Goal: Transaction & Acquisition: Purchase product/service

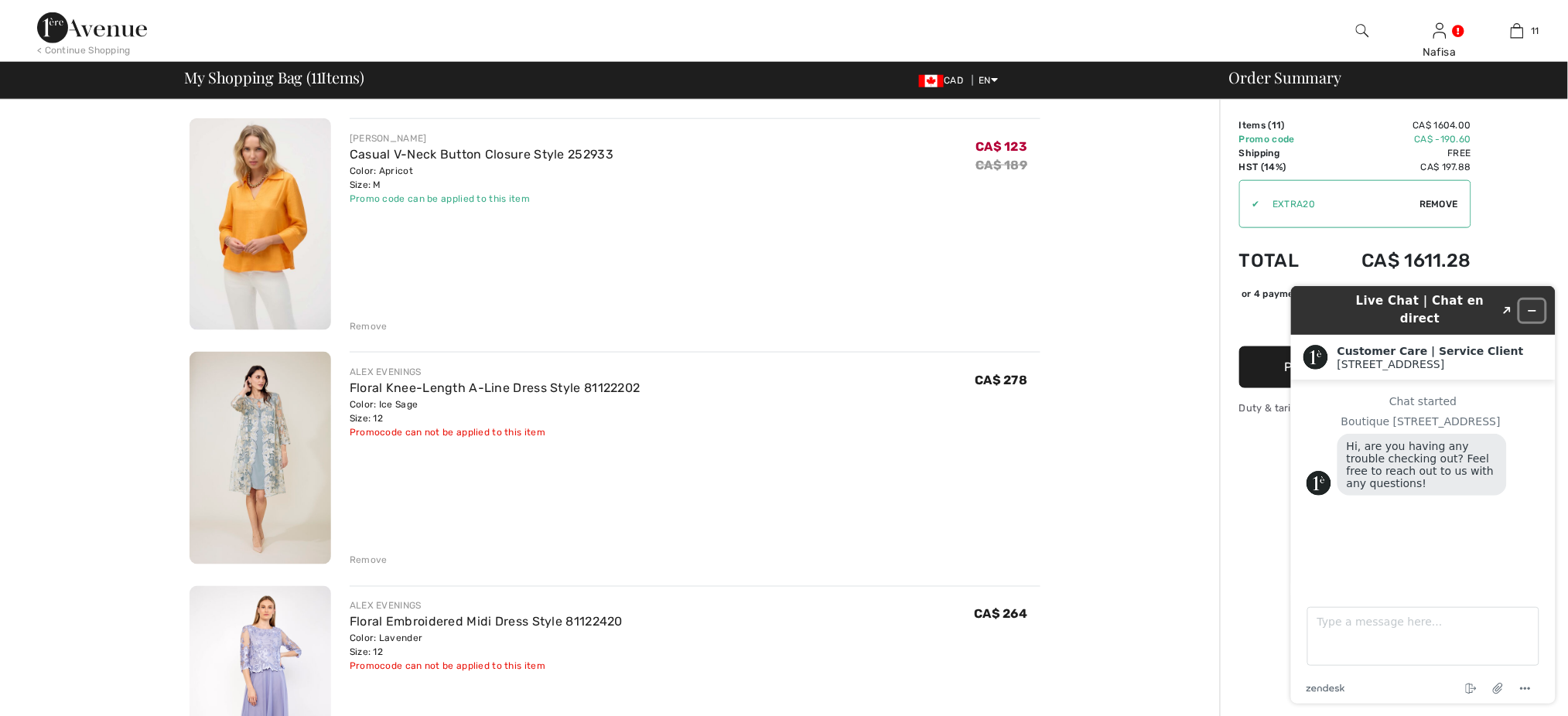
click at [1535, 310] on icon "Minimize widget" at bounding box center [1532, 310] width 7 height 0
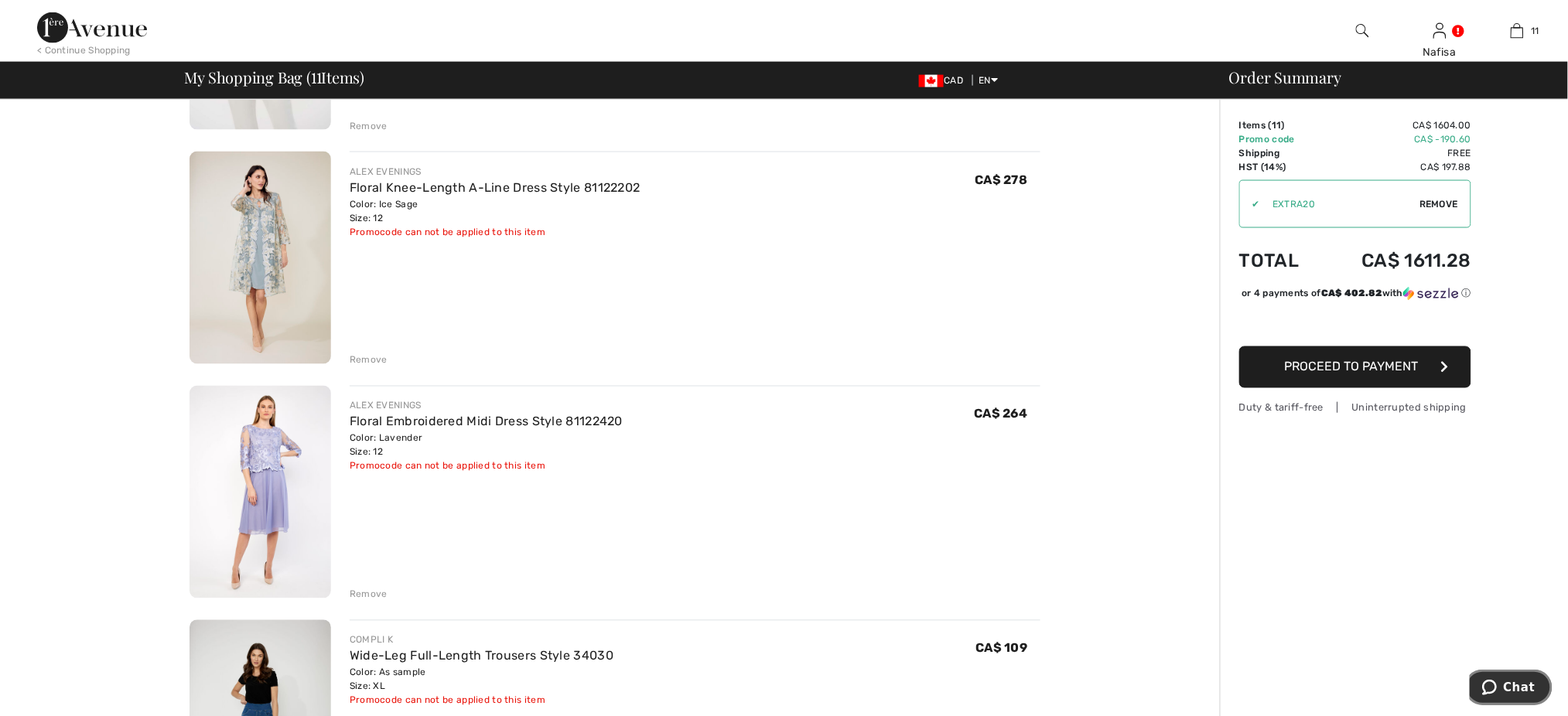
scroll to position [1004, 0]
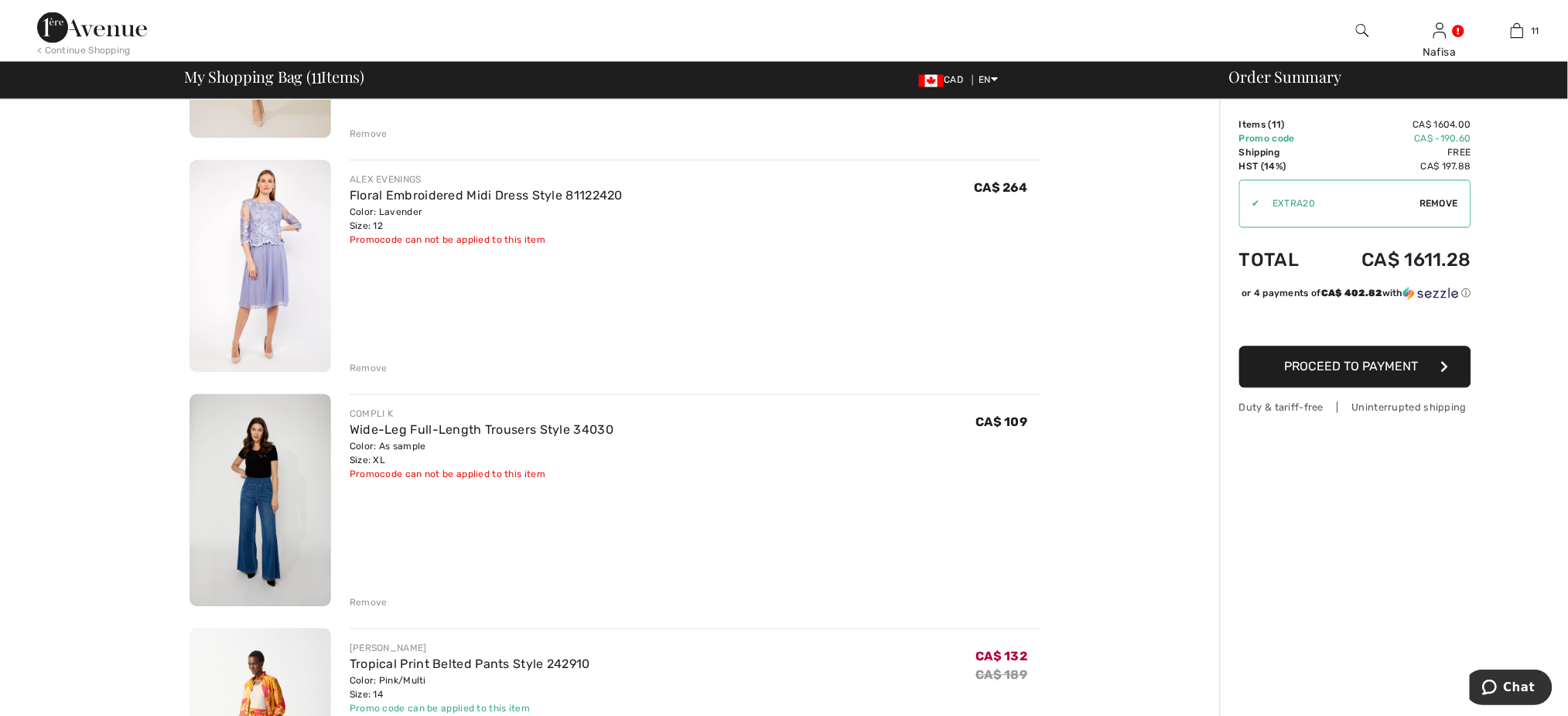
click at [374, 375] on div "Remove" at bounding box center [368, 369] width 37 height 14
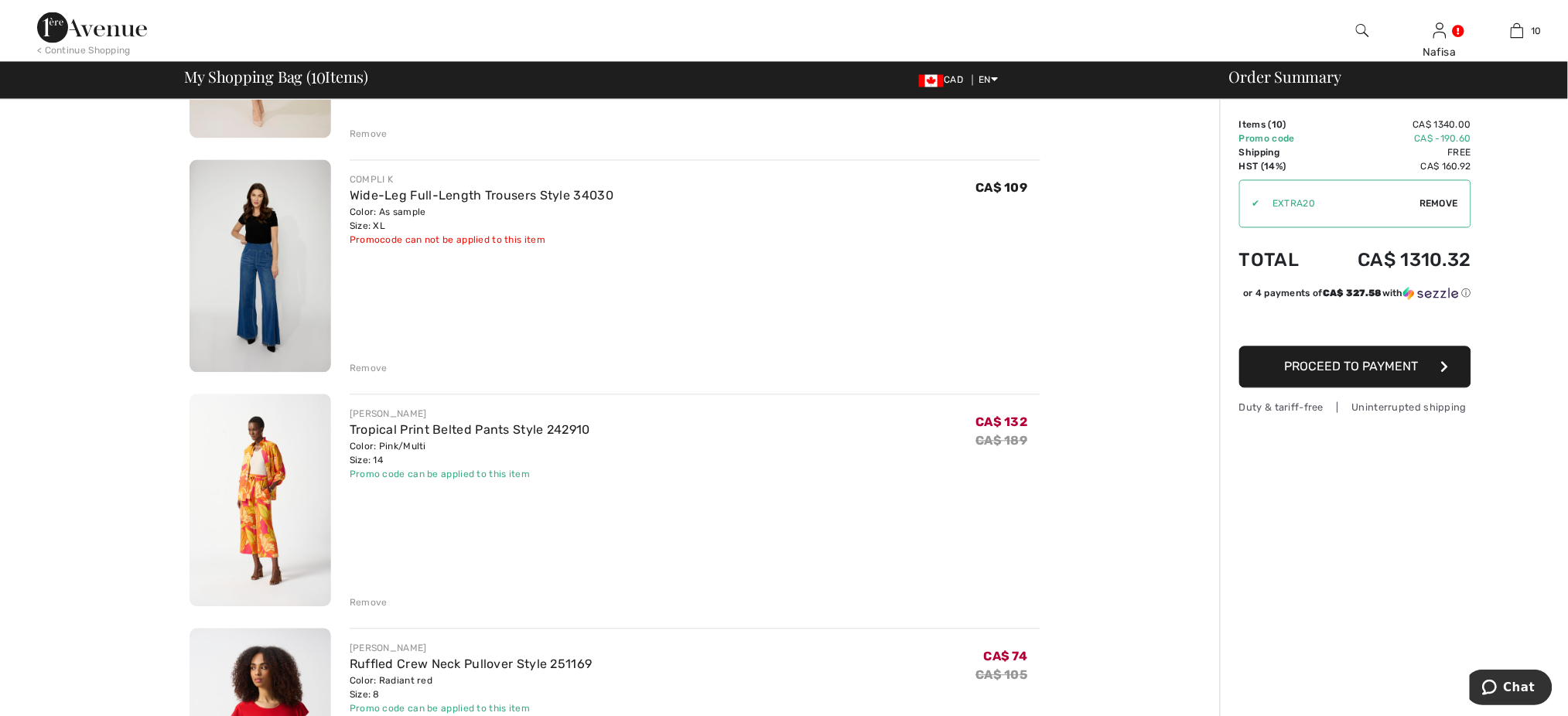
click at [98, 463] on div "You are only CA$ 0.00 away from FREE SHIPPING! Continue Shopping > Congratulati…" at bounding box center [614, 650] width 1210 height 3107
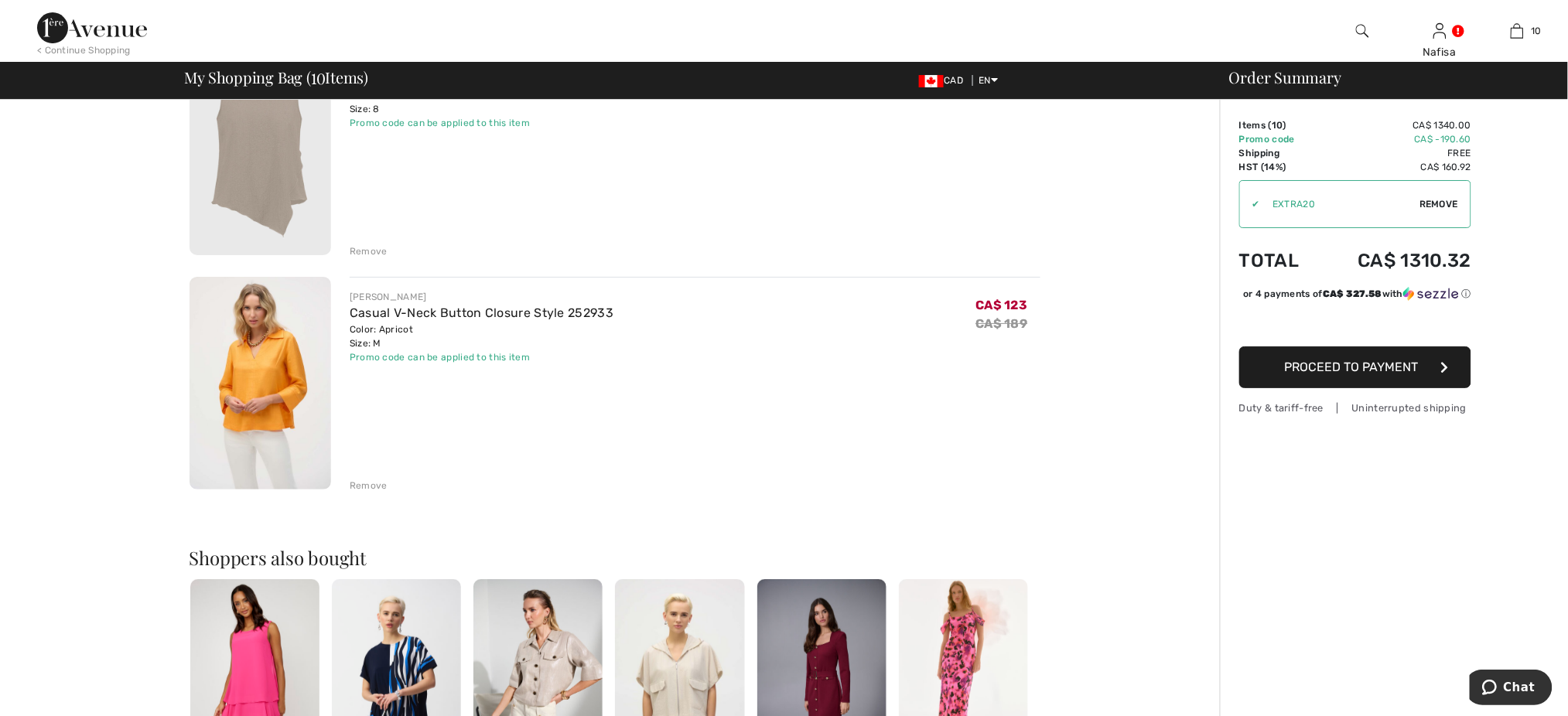
scroll to position [2075, 0]
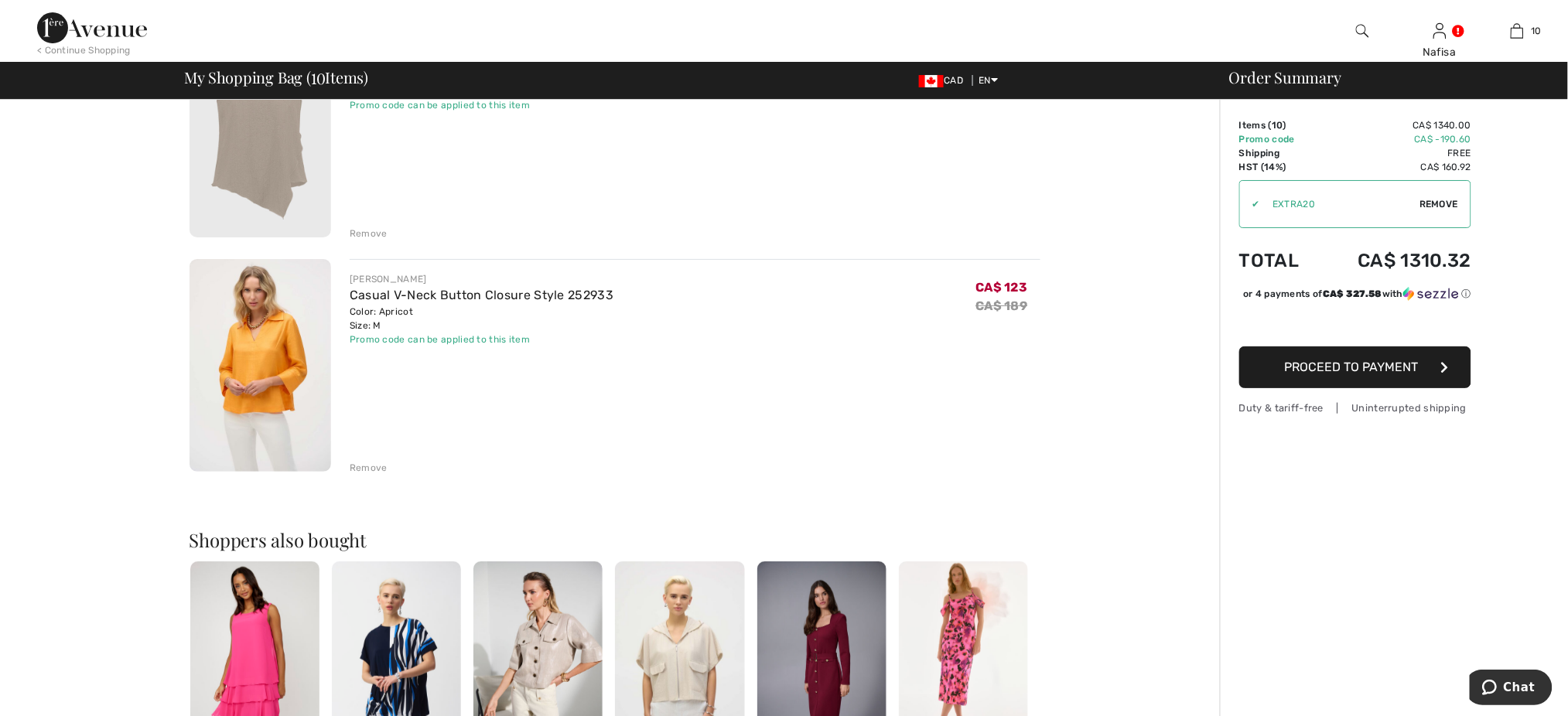
click at [374, 465] on div "Remove" at bounding box center [368, 468] width 37 height 14
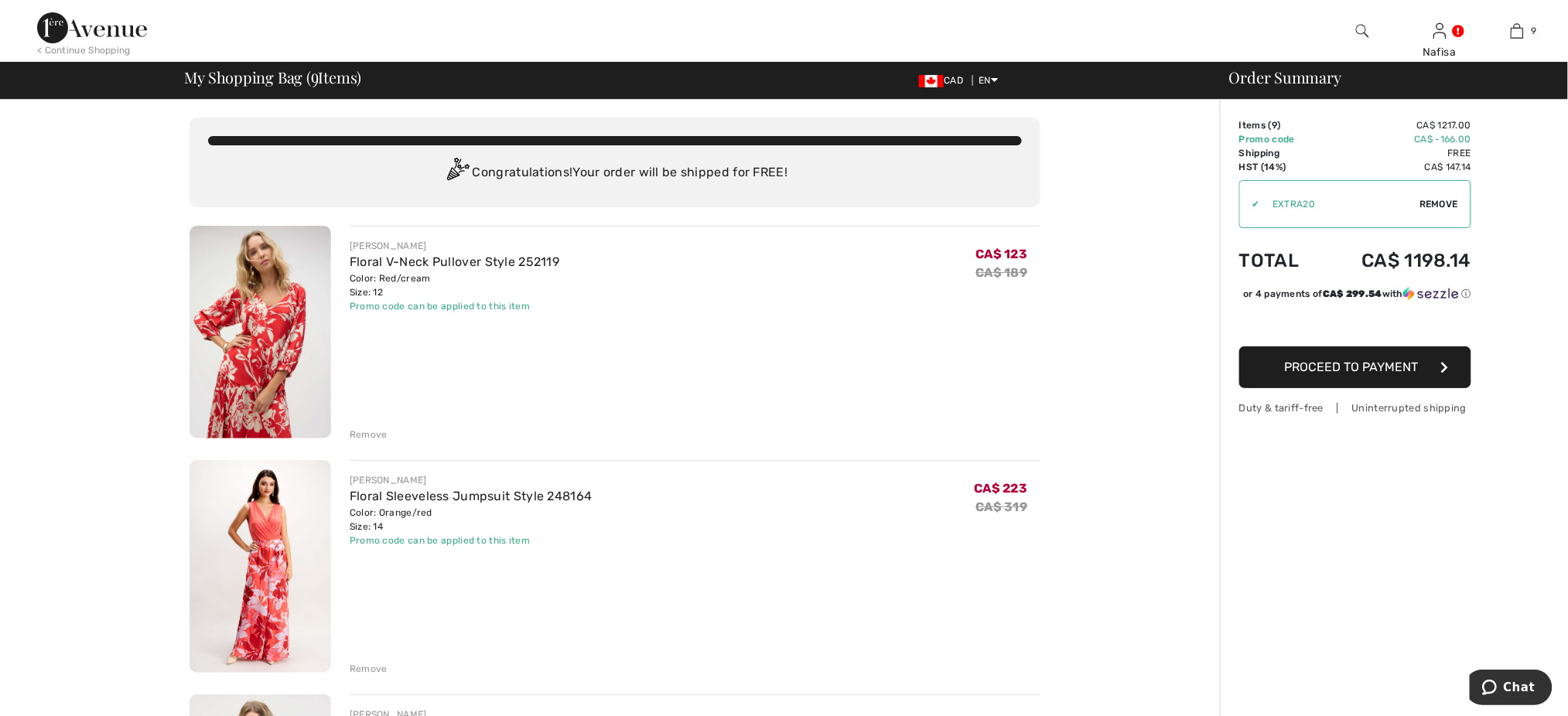
scroll to position [0, 0]
click at [373, 434] on div "Remove" at bounding box center [368, 435] width 37 height 14
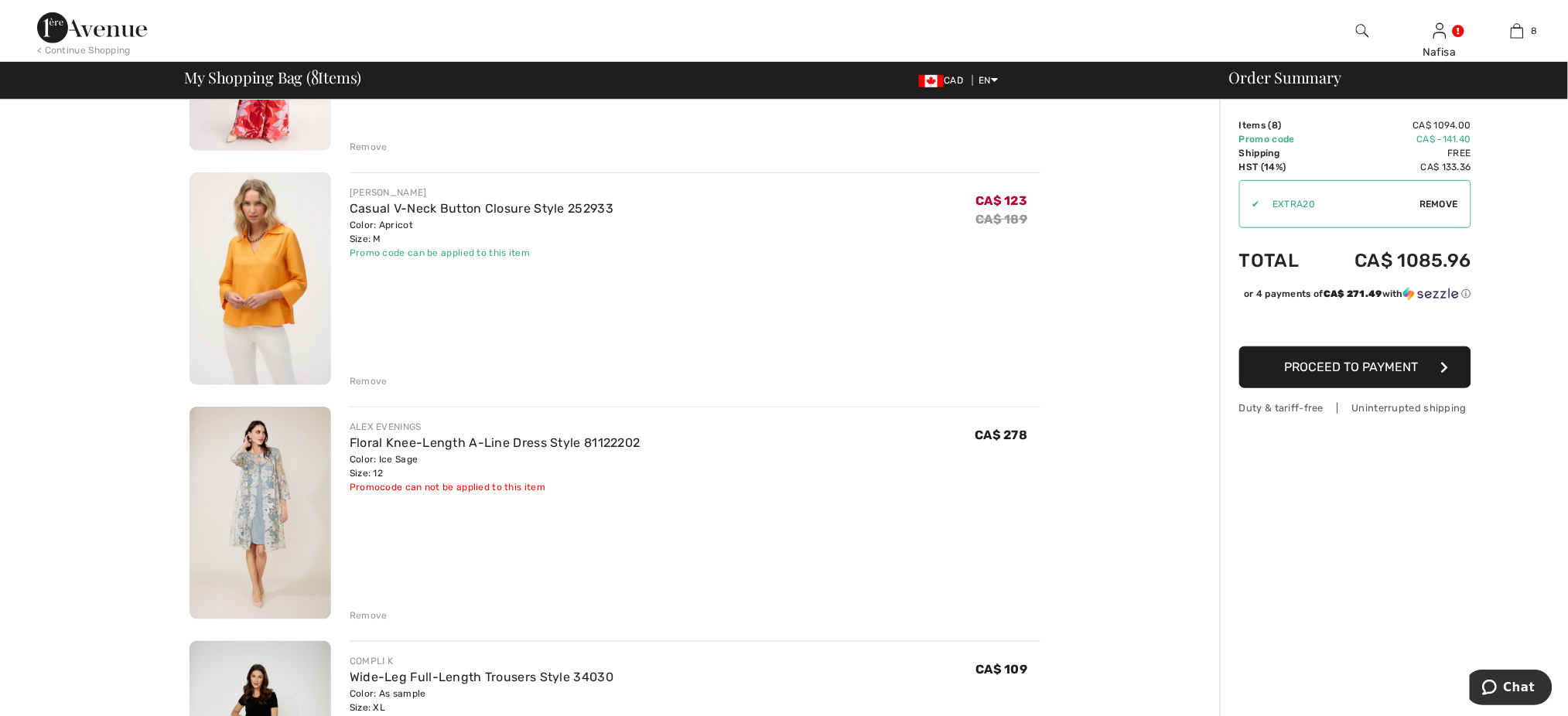
scroll to position [330, 0]
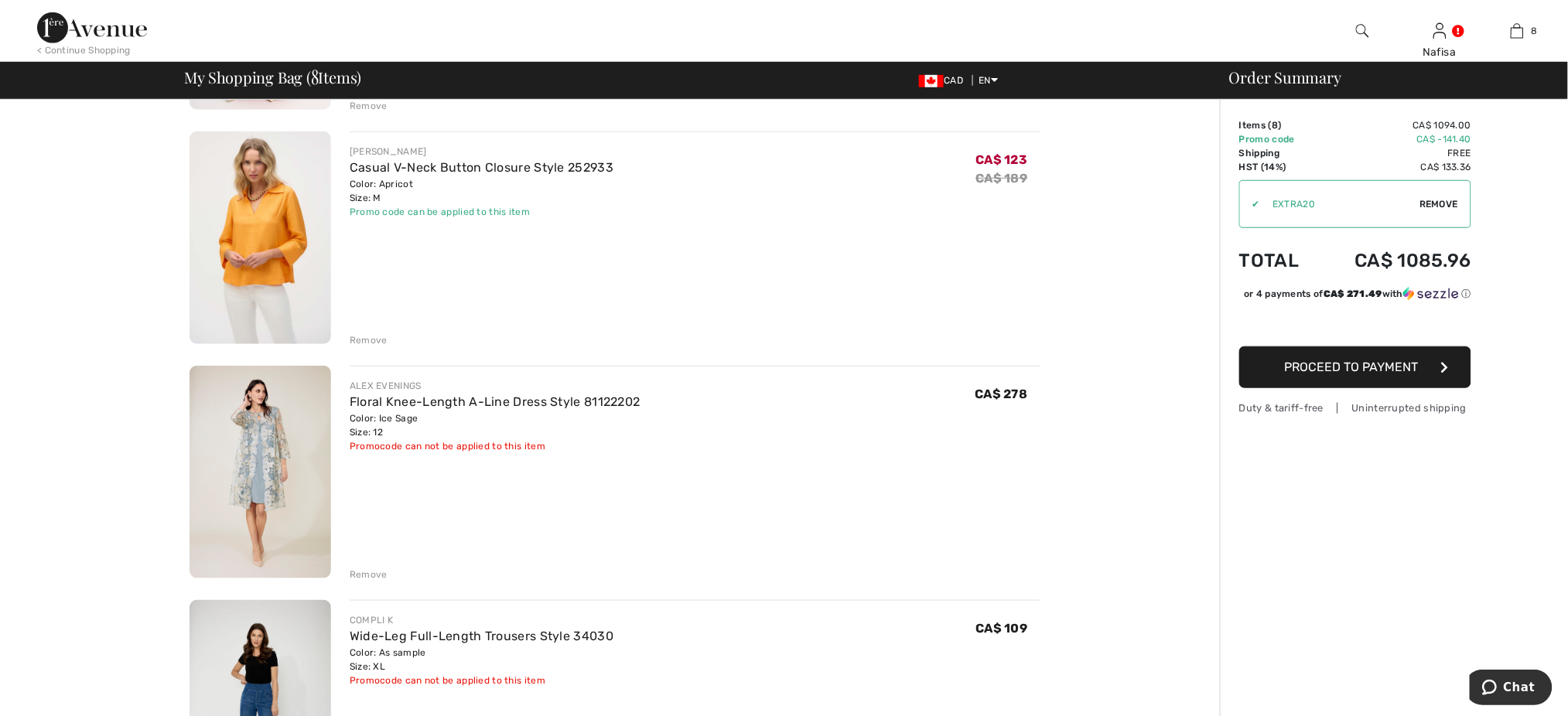
click at [380, 576] on div "Remove" at bounding box center [368, 574] width 37 height 14
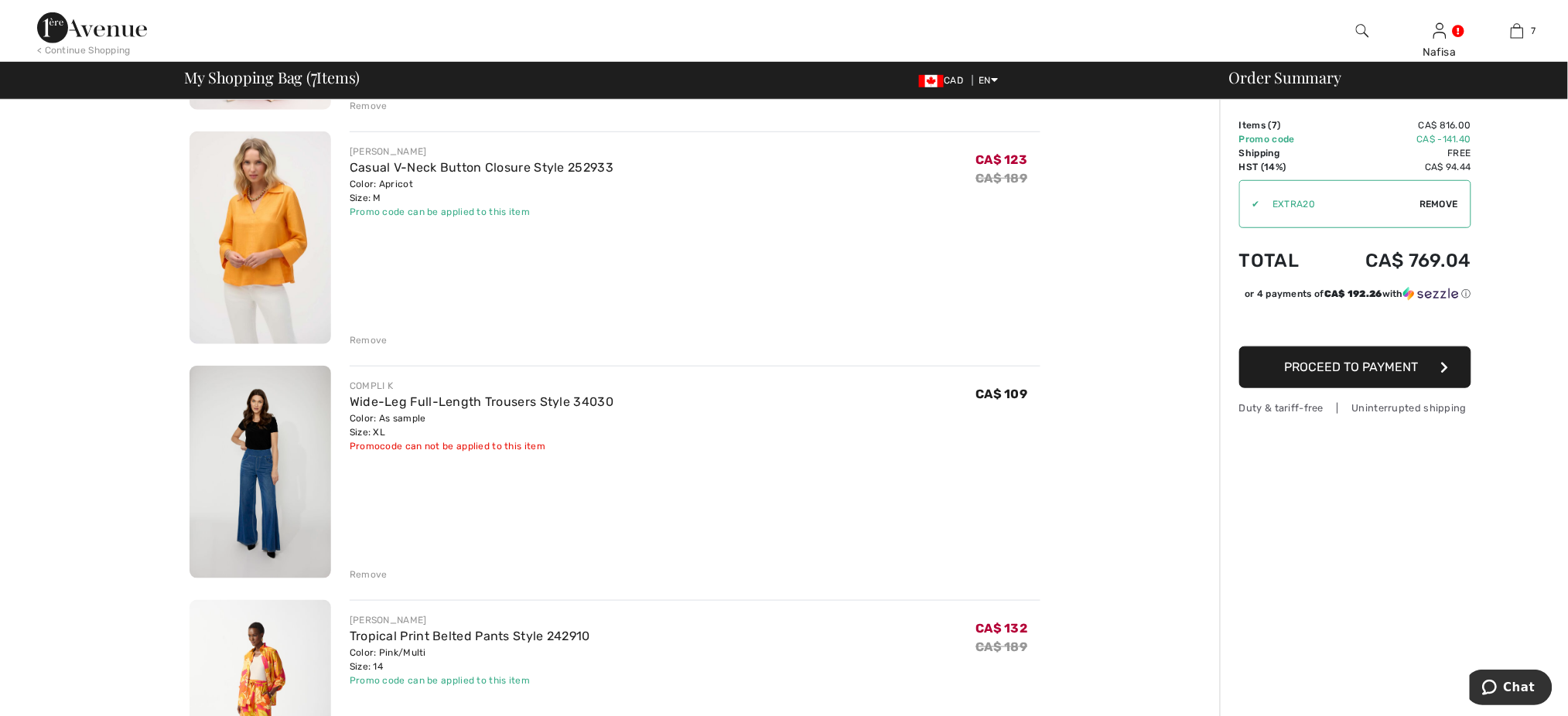
click at [380, 576] on div "Remove" at bounding box center [368, 574] width 37 height 14
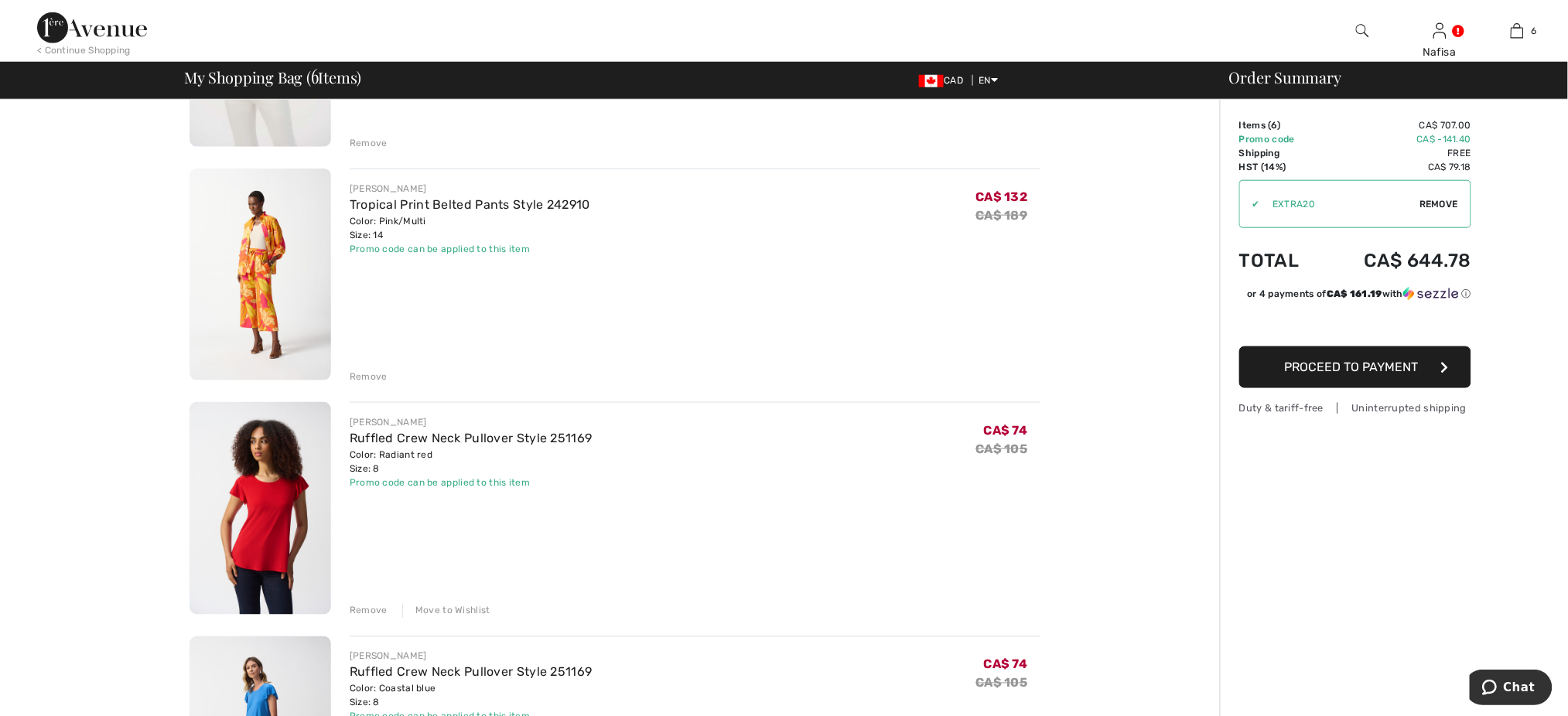
scroll to position [536, 0]
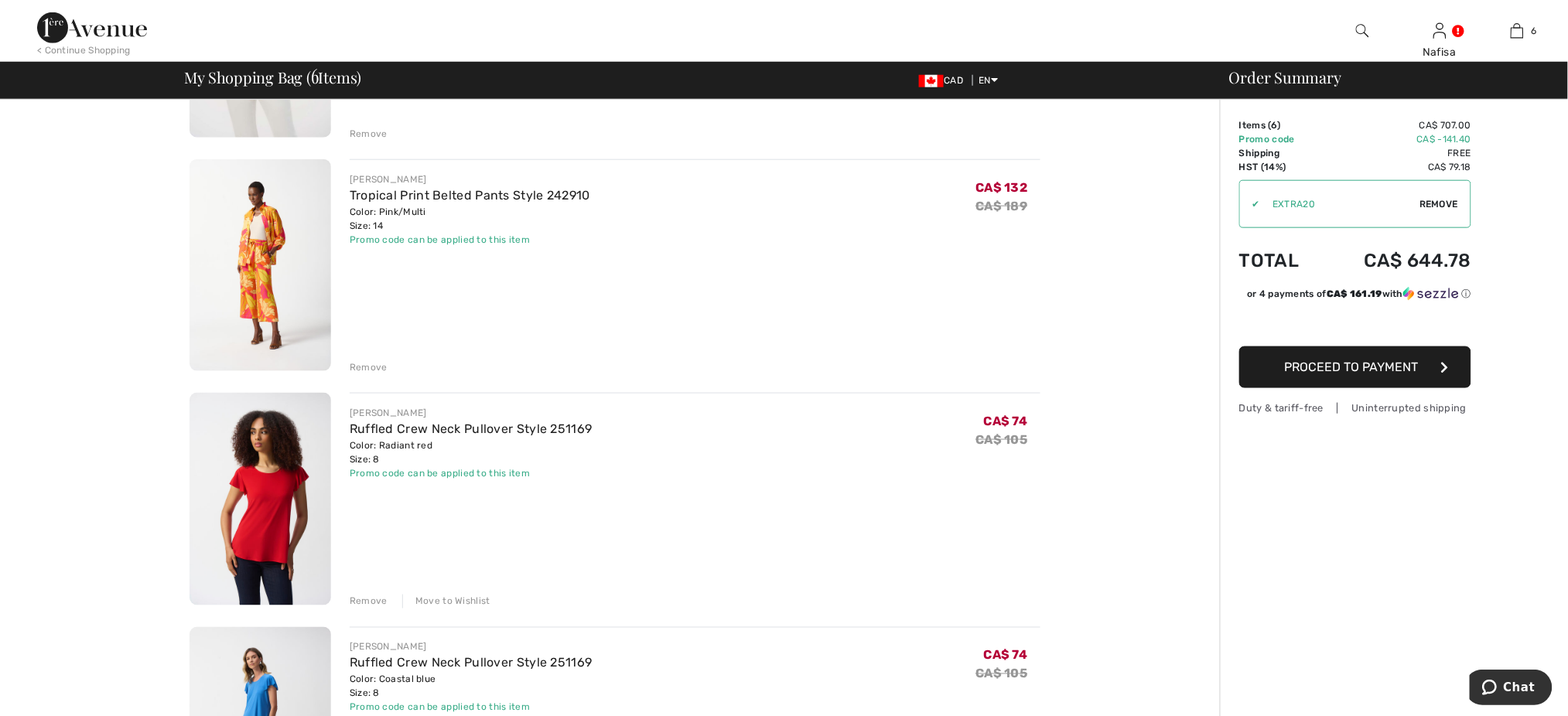
click at [372, 595] on div "Remove" at bounding box center [368, 602] width 37 height 14
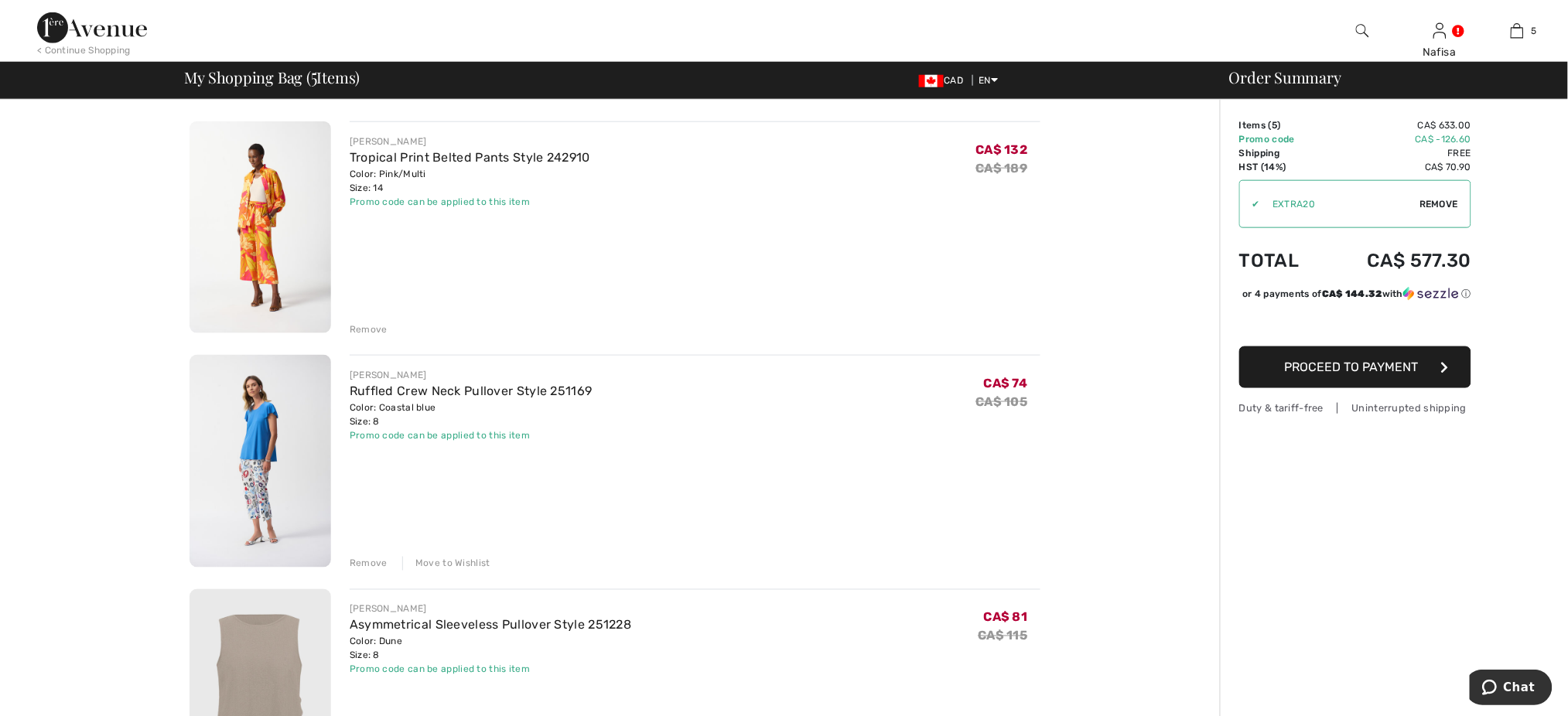
scroll to position [577, 0]
click at [372, 563] on div "Remove" at bounding box center [368, 560] width 37 height 14
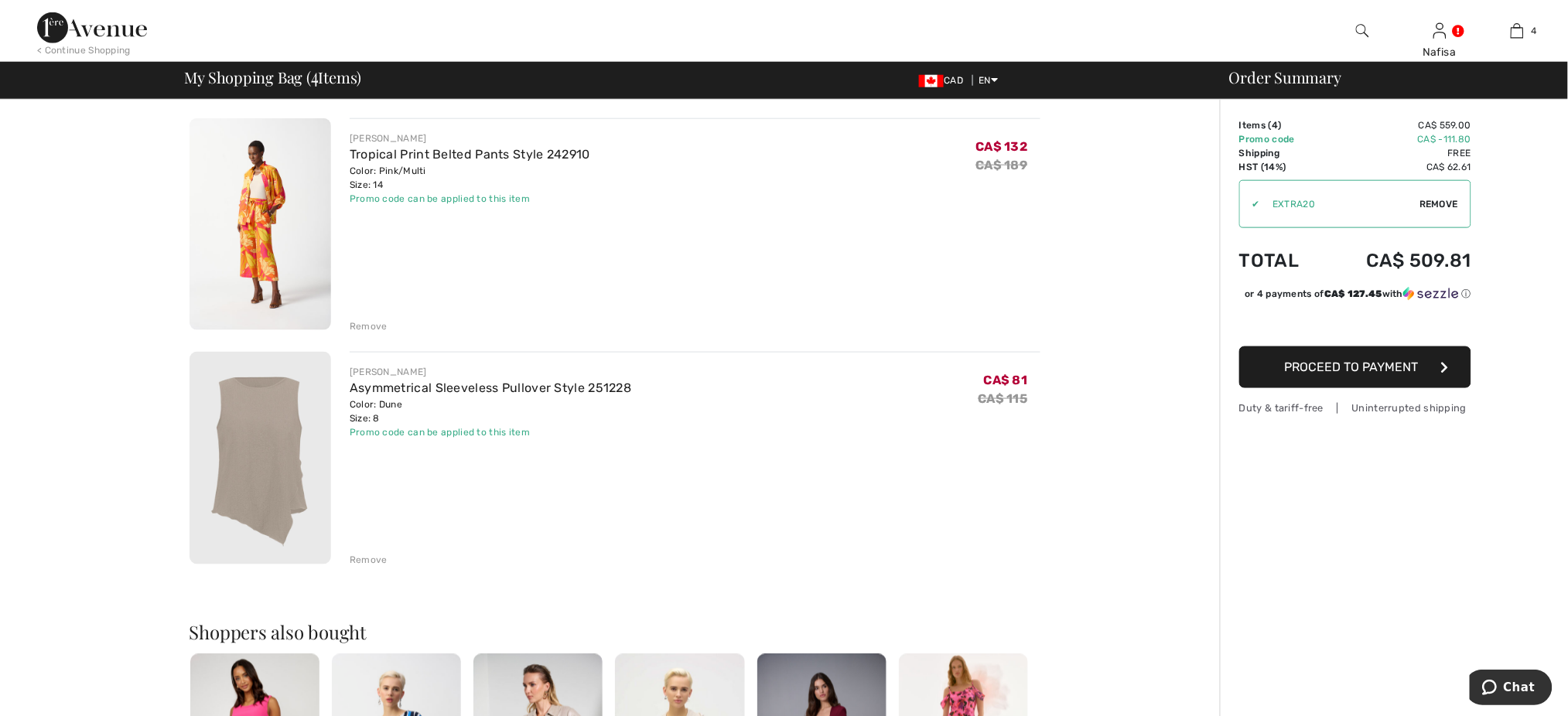
click at [372, 563] on div "Remove" at bounding box center [368, 560] width 37 height 14
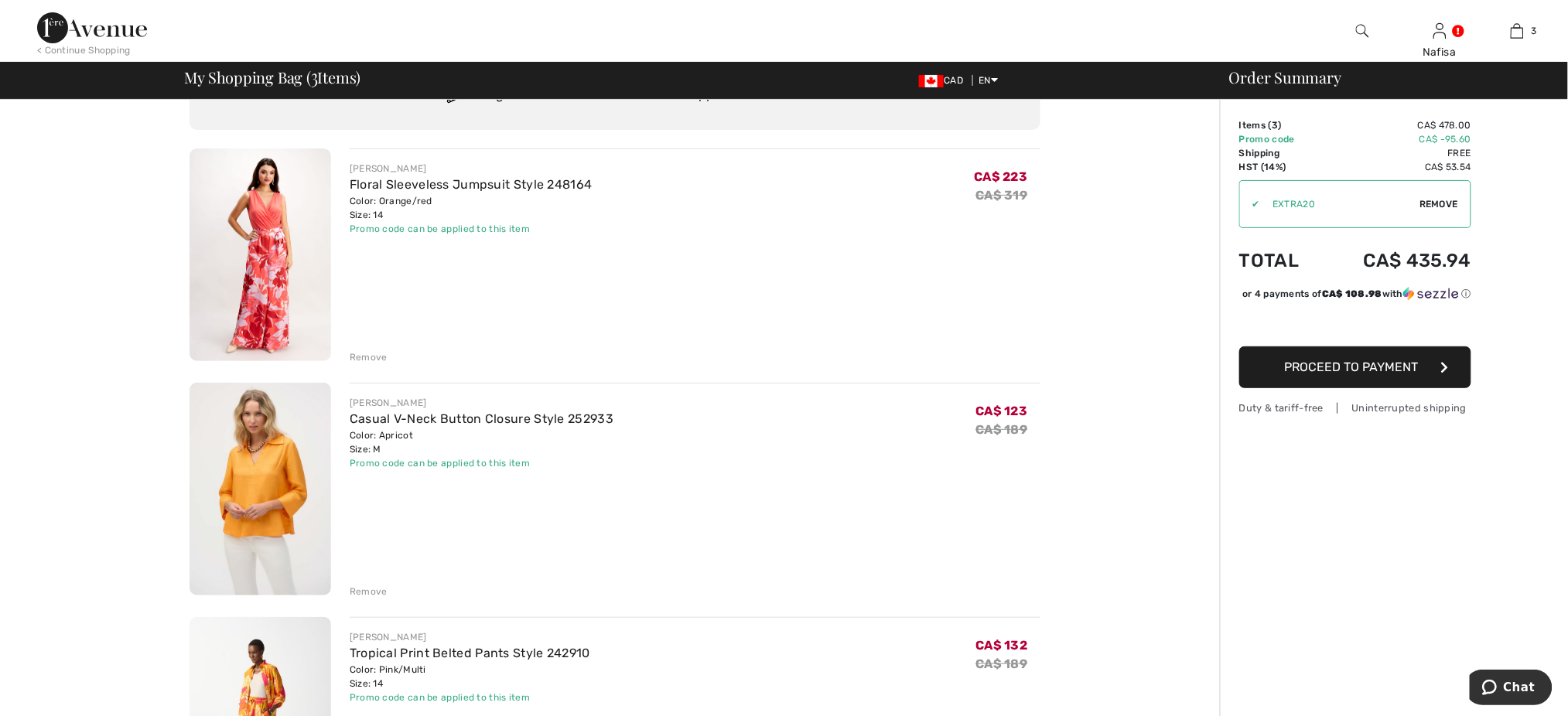
scroll to position [0, 0]
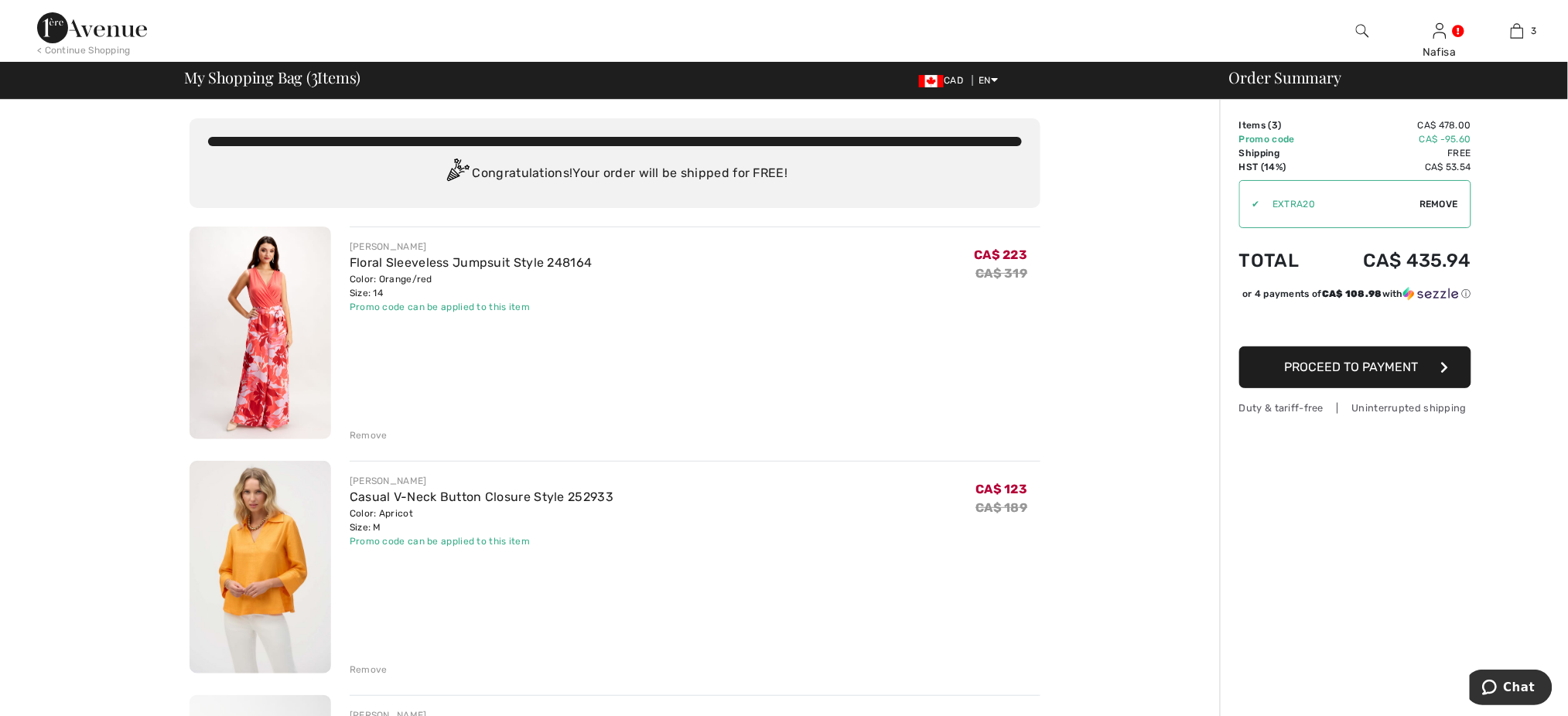
click at [365, 441] on div "Remove" at bounding box center [368, 435] width 37 height 14
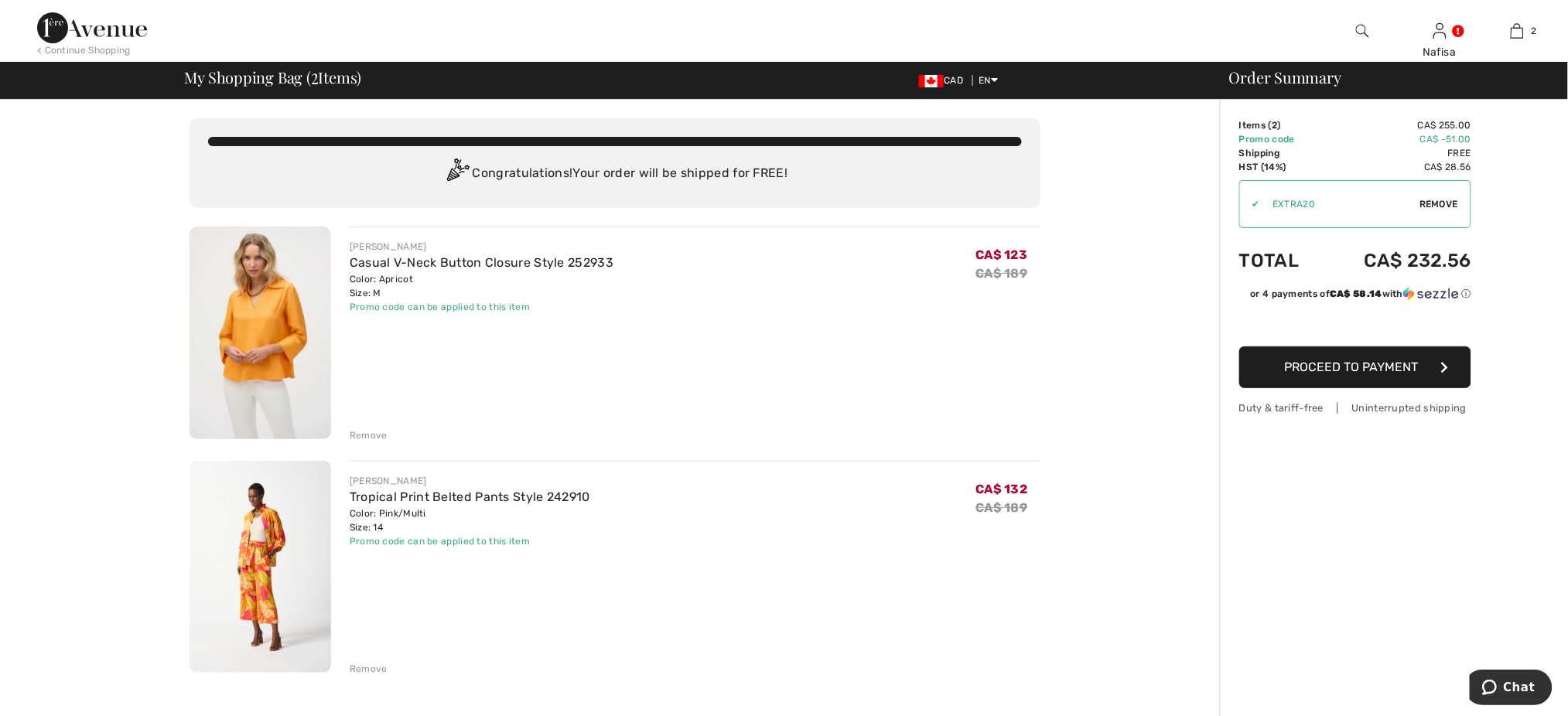
click at [1346, 356] on button "Proceed to Payment" at bounding box center [1355, 367] width 232 height 41
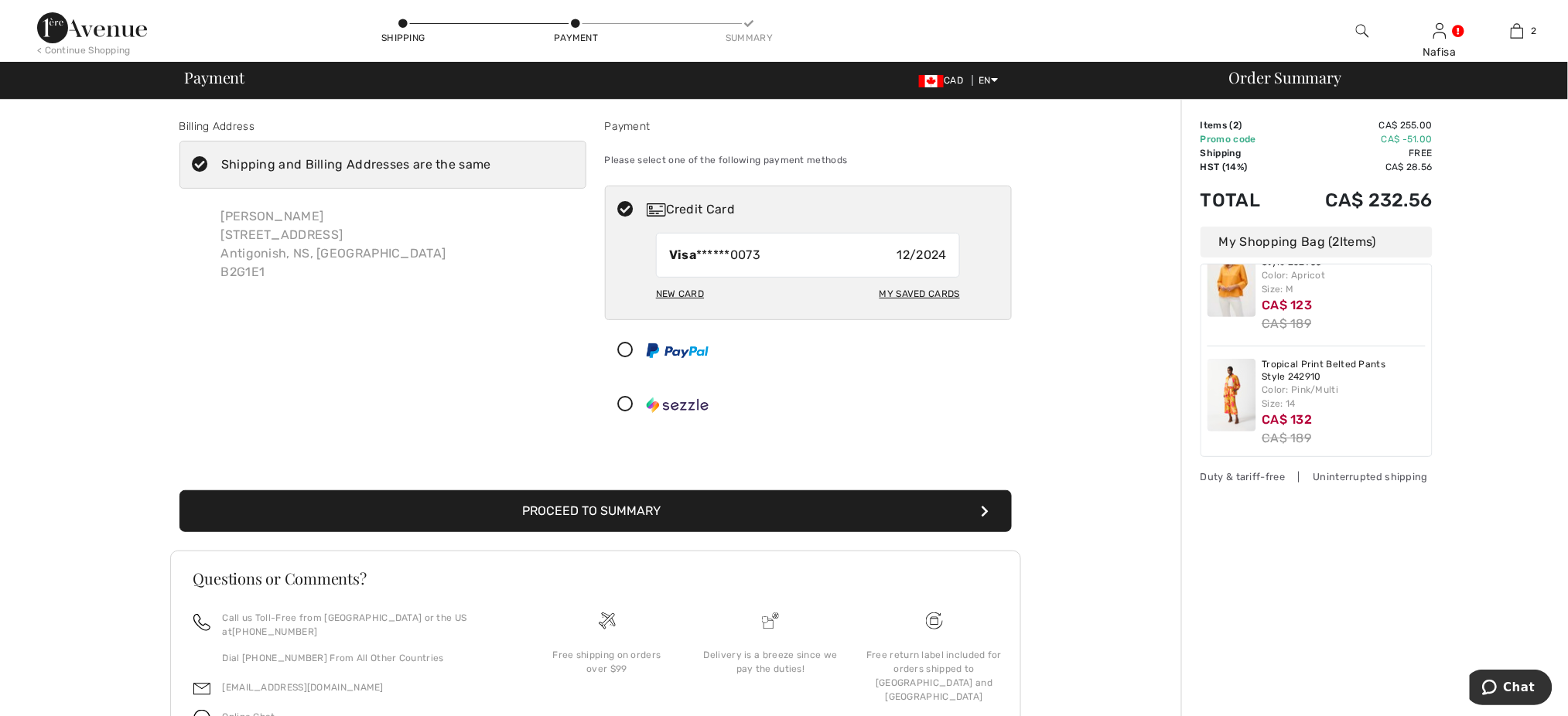
scroll to position [30, 0]
click at [945, 293] on div "My Saved Cards" at bounding box center [920, 293] width 81 height 27
radio input "true"
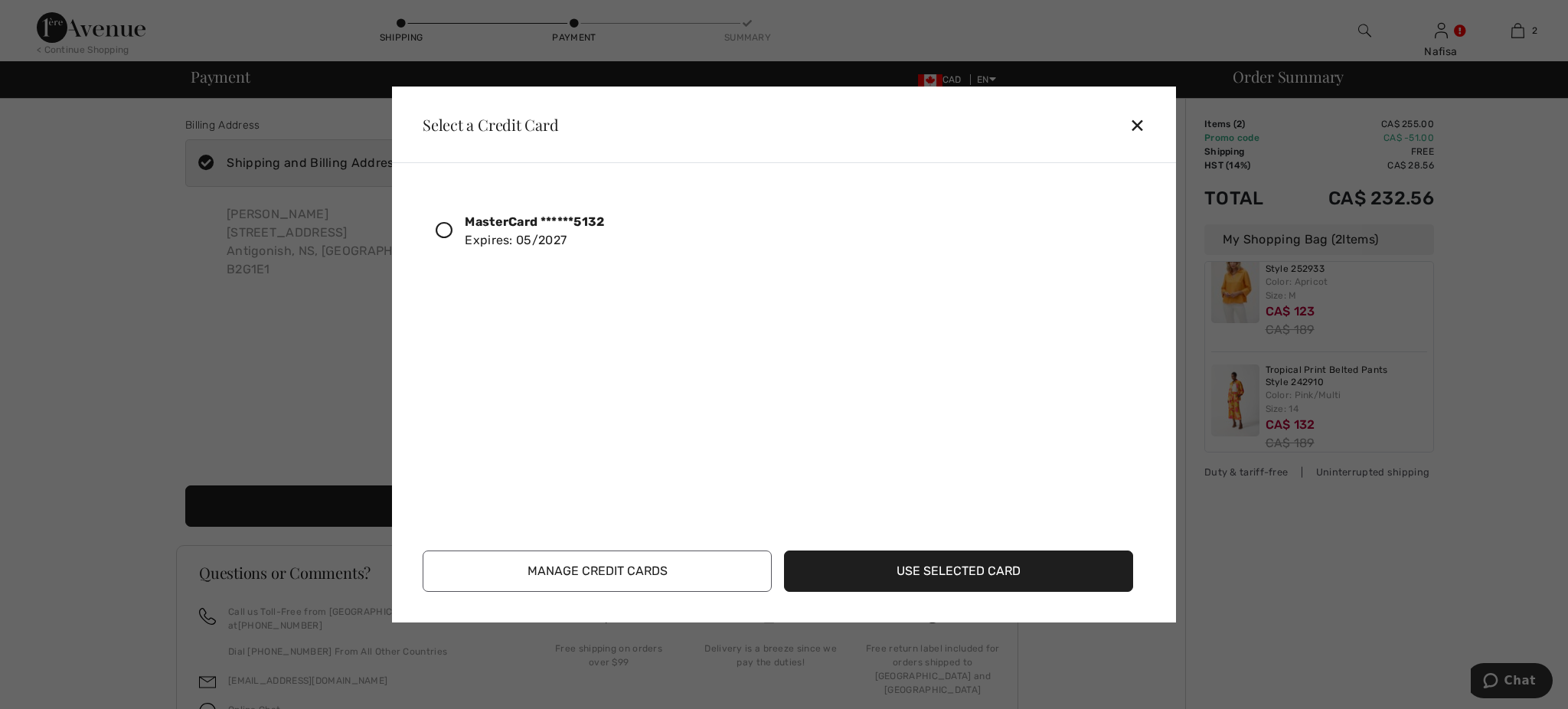
click at [574, 560] on button "Manage Credit Cards" at bounding box center [597, 571] width 349 height 41
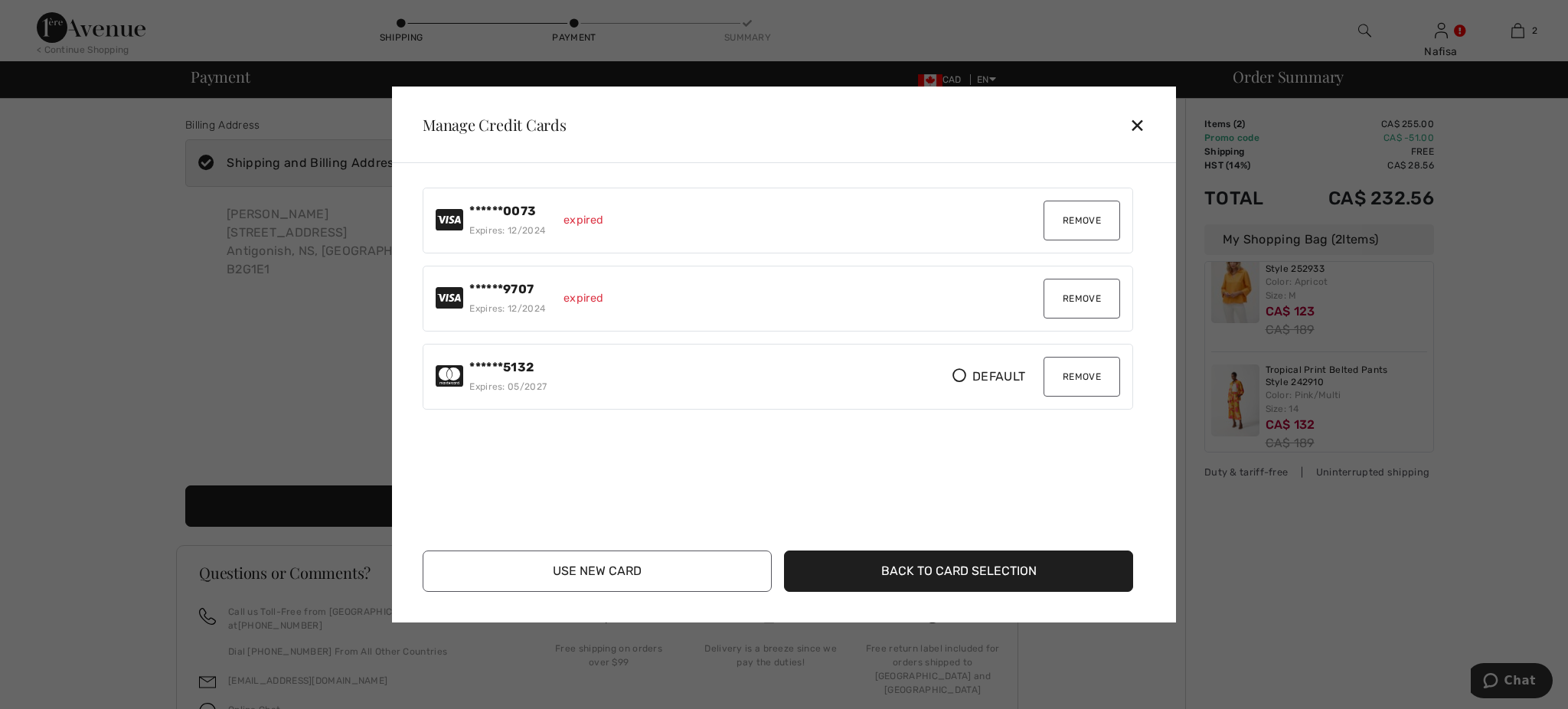
click at [1082, 224] on button "Remove" at bounding box center [1081, 220] width 77 height 40
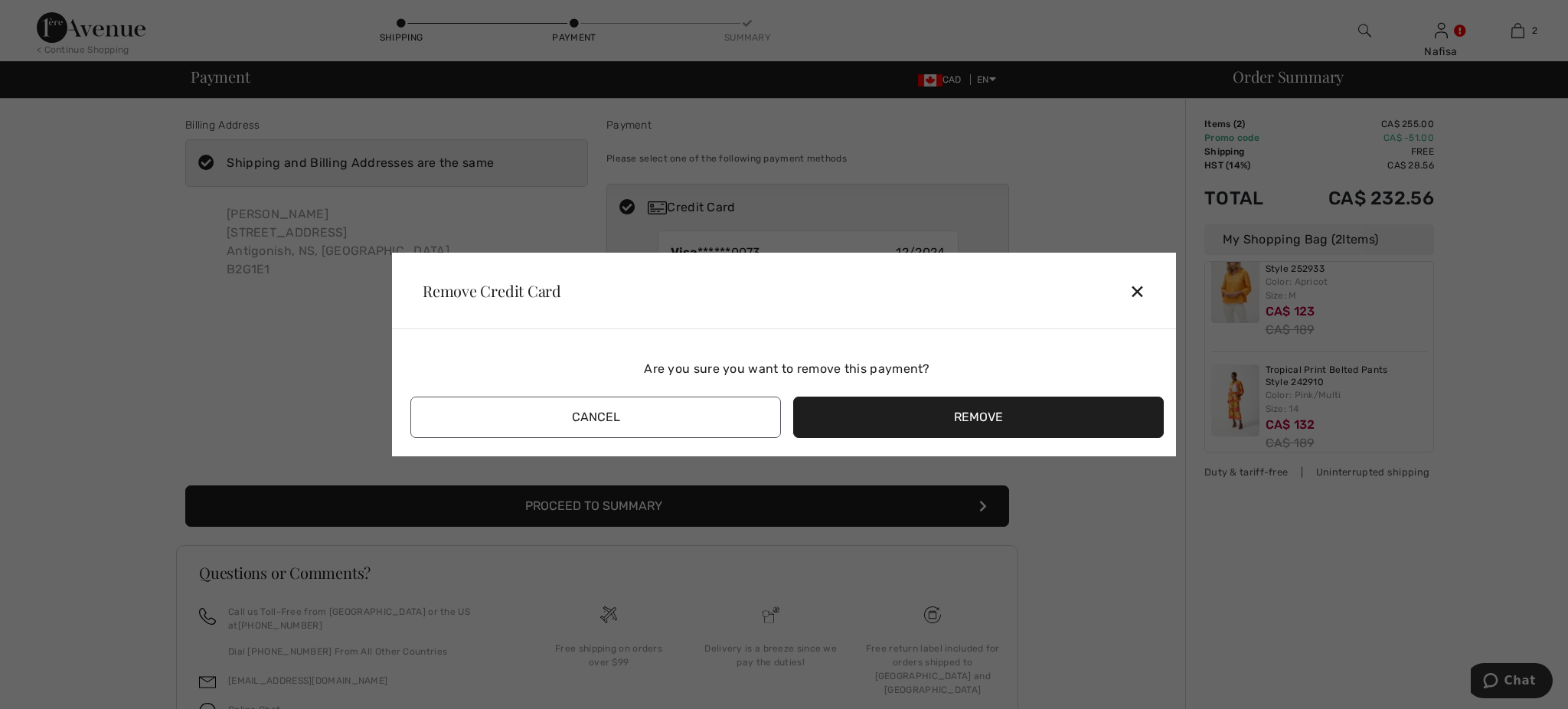
click at [938, 415] on button "Remove" at bounding box center [979, 417] width 371 height 41
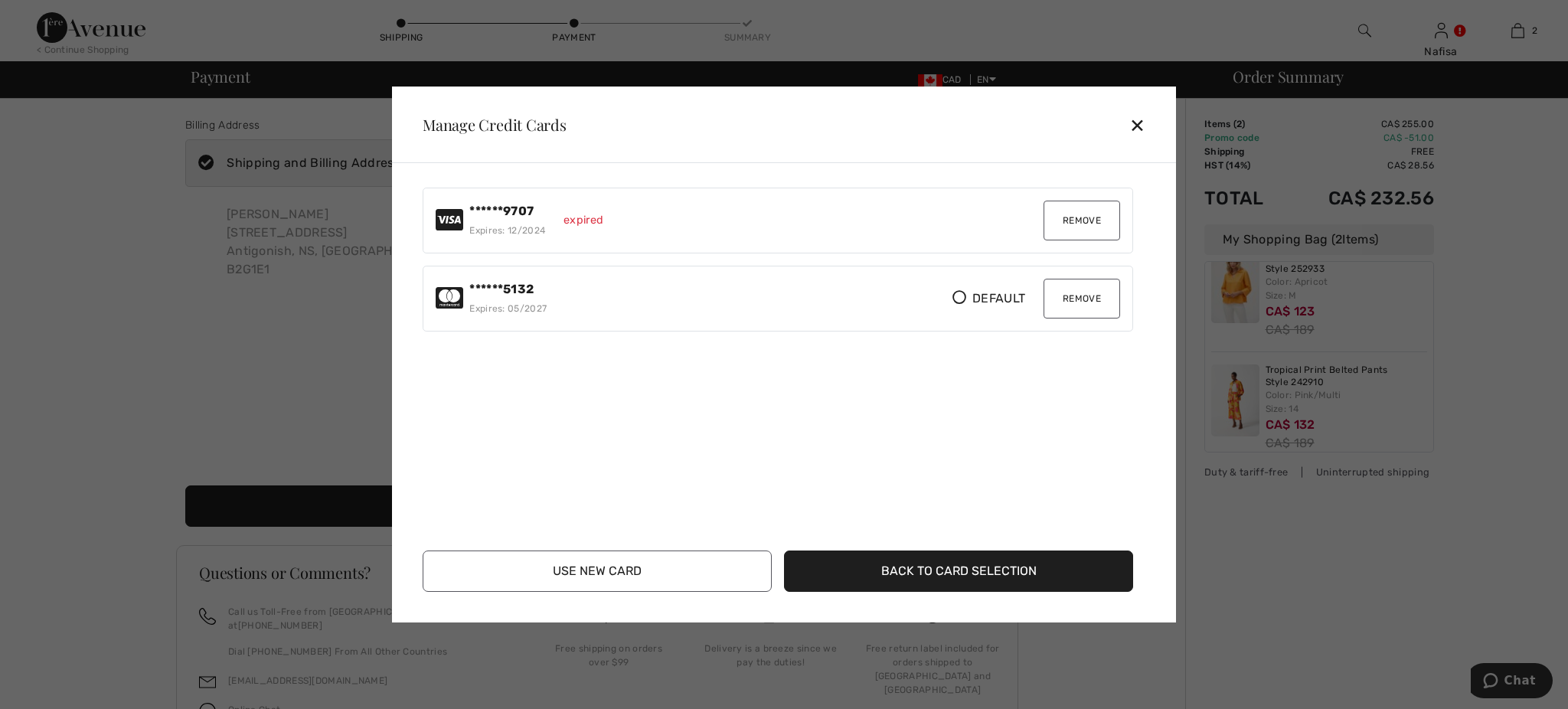
click at [1076, 213] on button "Remove" at bounding box center [1081, 220] width 77 height 40
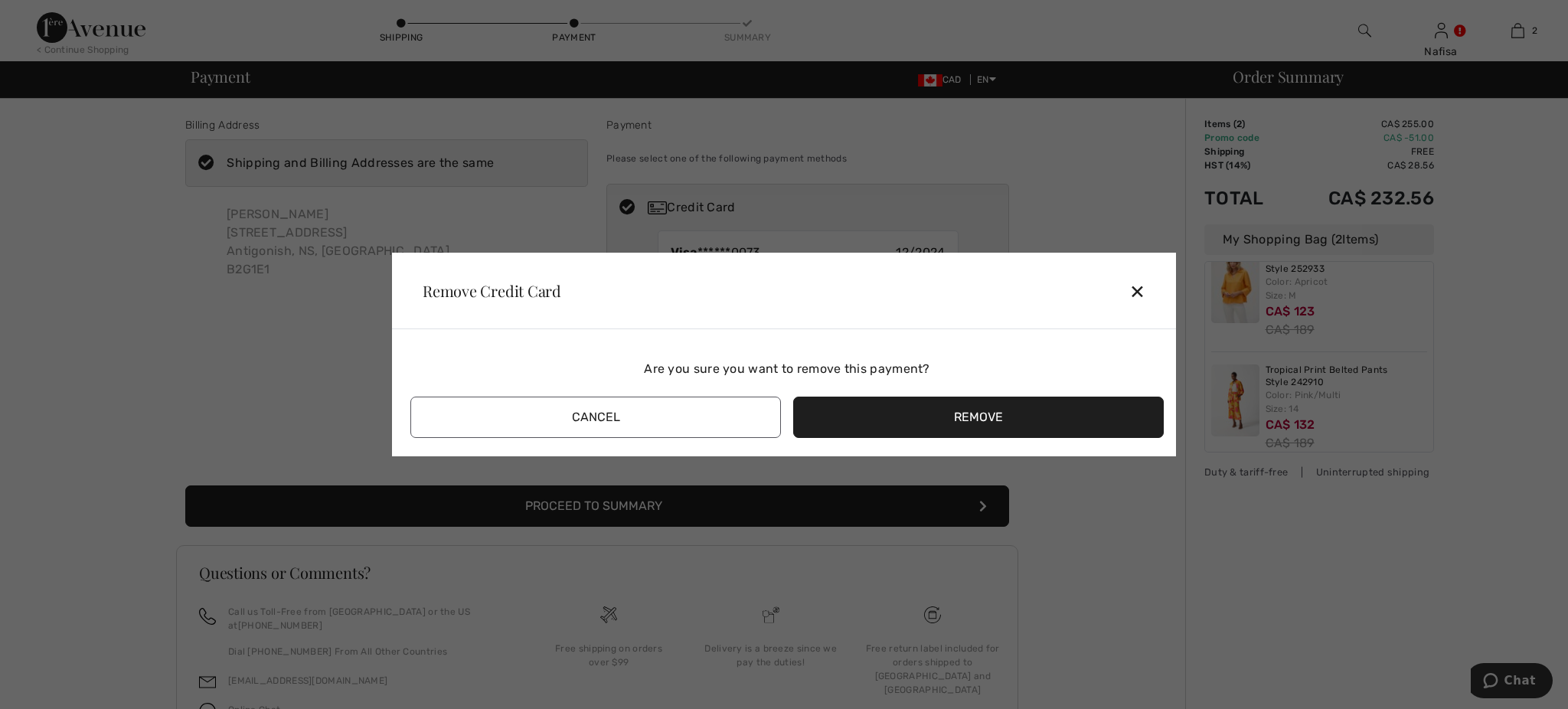
click at [890, 426] on button "Remove" at bounding box center [979, 417] width 371 height 41
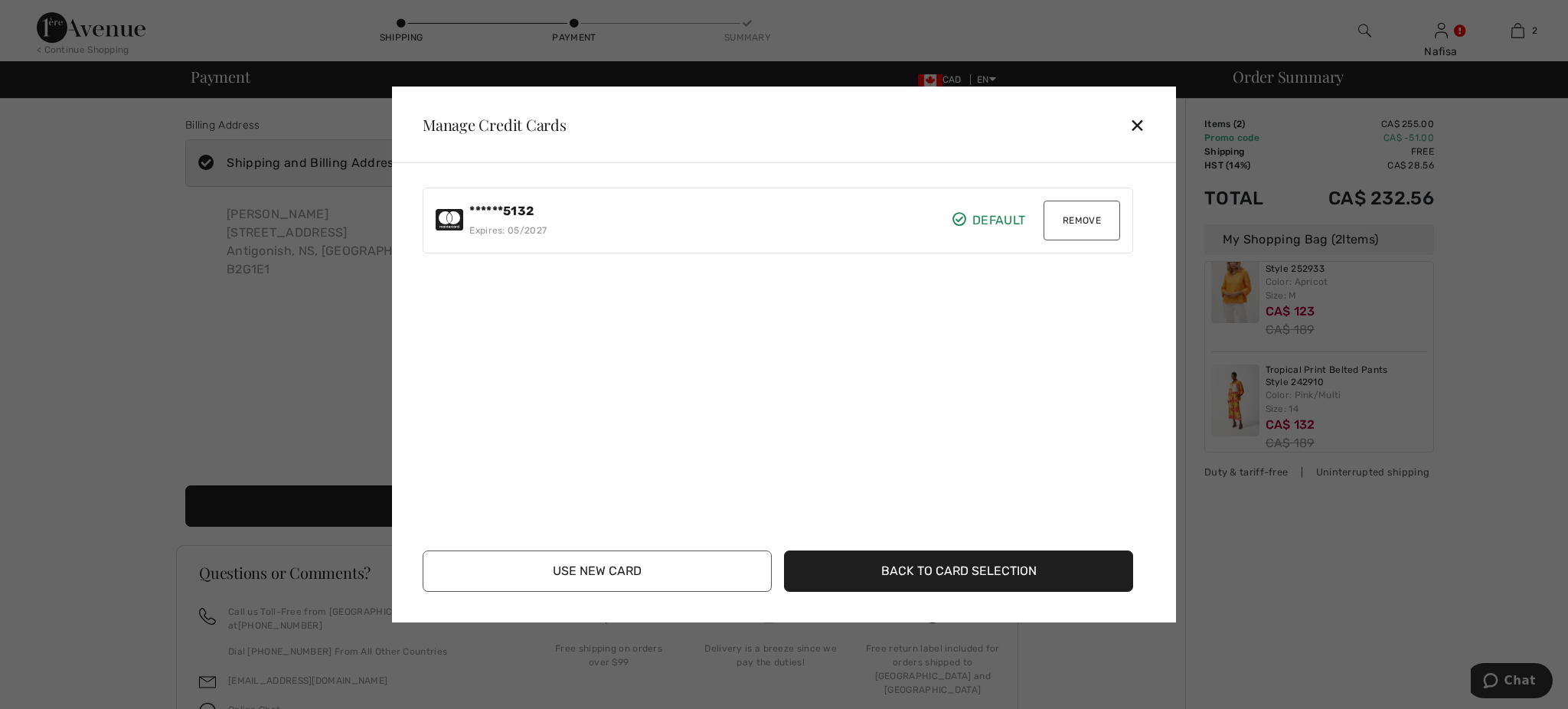
click at [1082, 221] on button "Remove" at bounding box center [1081, 220] width 77 height 40
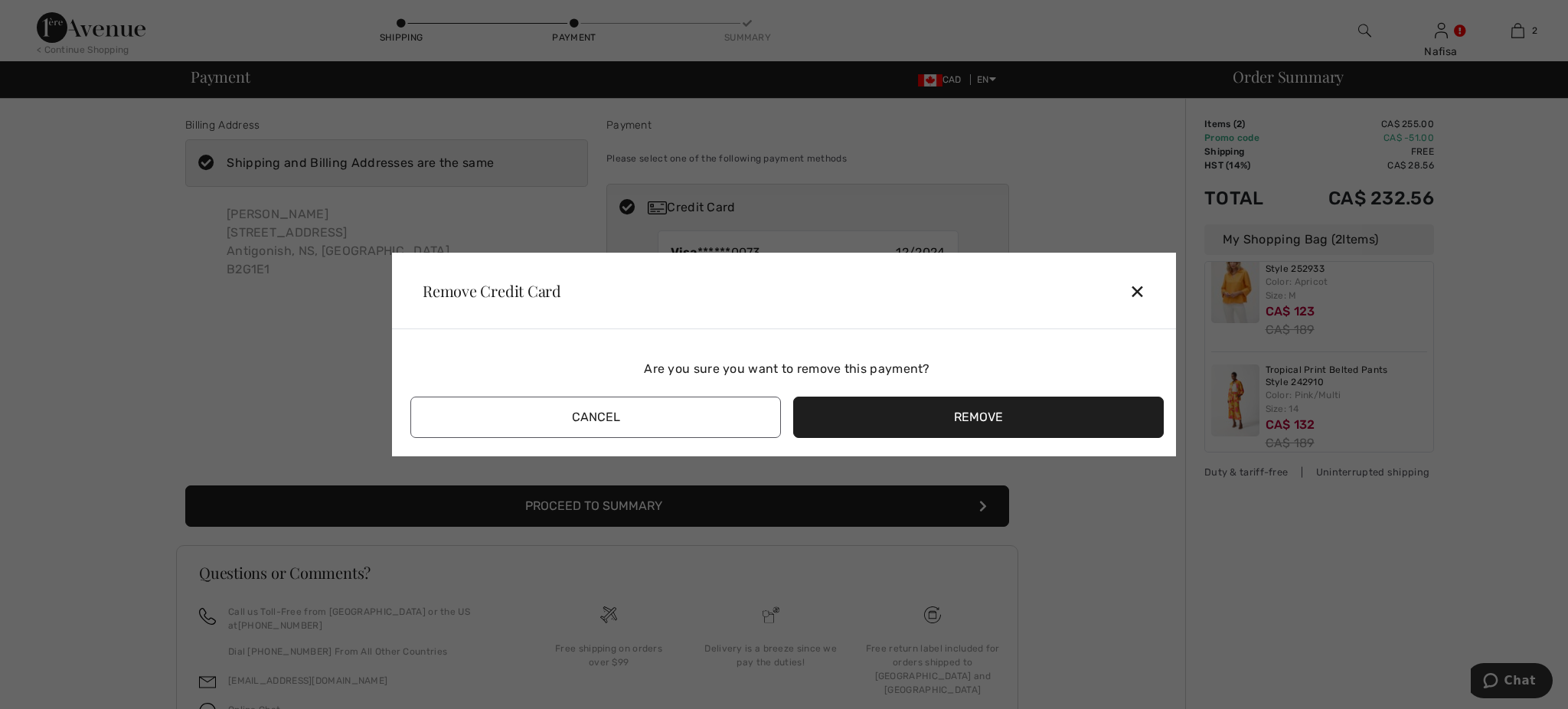
click at [961, 423] on button "Remove" at bounding box center [979, 417] width 371 height 41
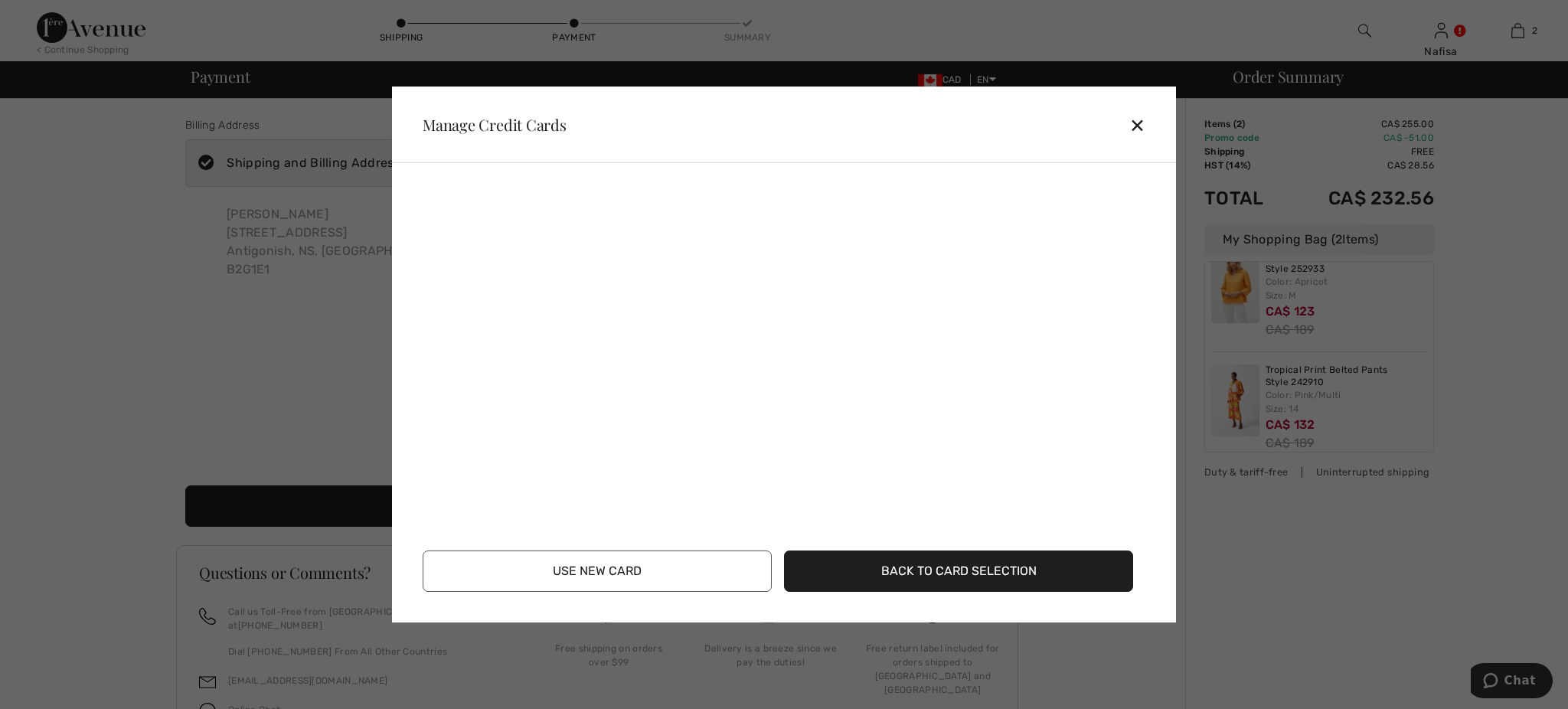
click at [693, 569] on button "Use New Card" at bounding box center [597, 571] width 349 height 41
